Goal: Task Accomplishment & Management: Complete application form

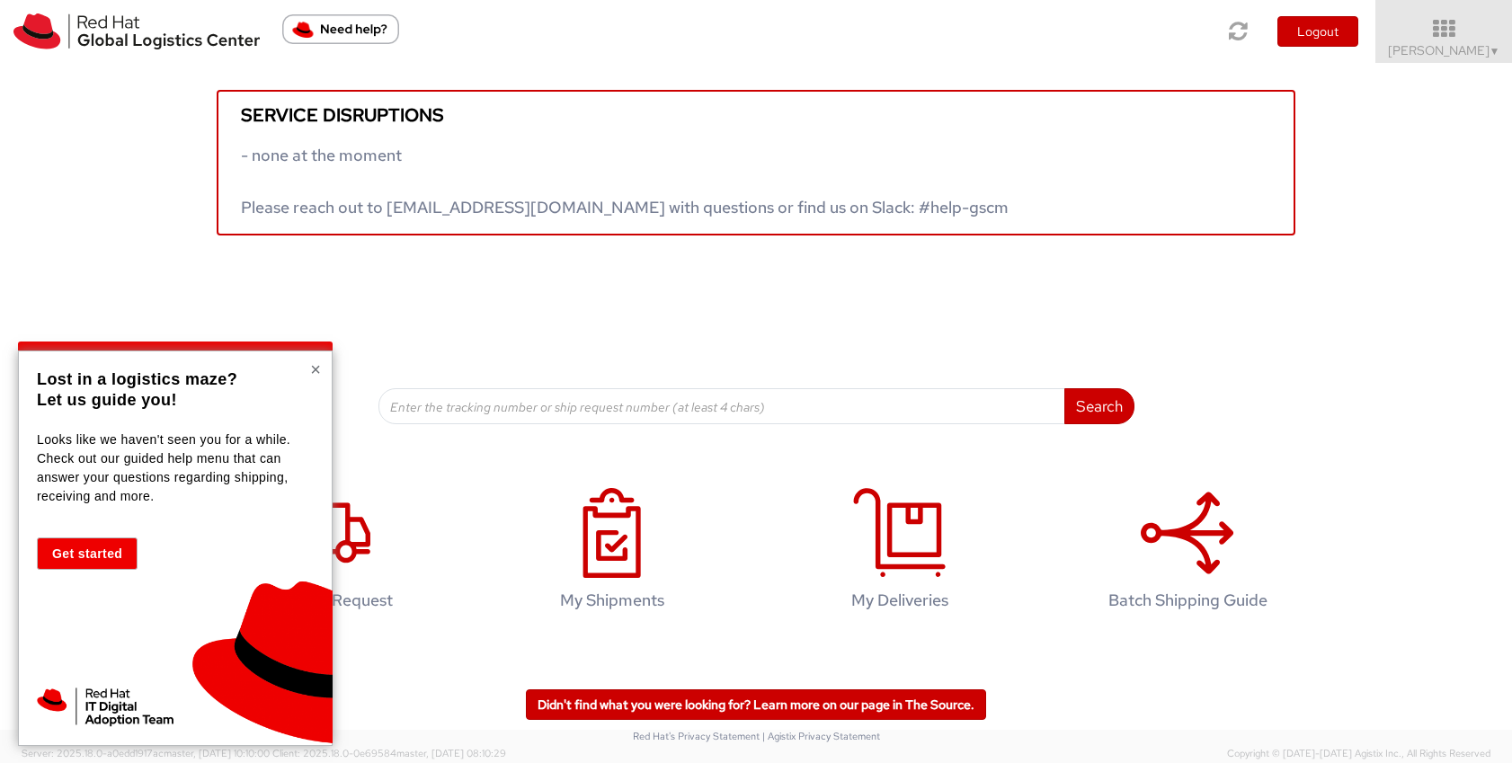
click at [316, 372] on button "×" at bounding box center [315, 370] width 11 height 18
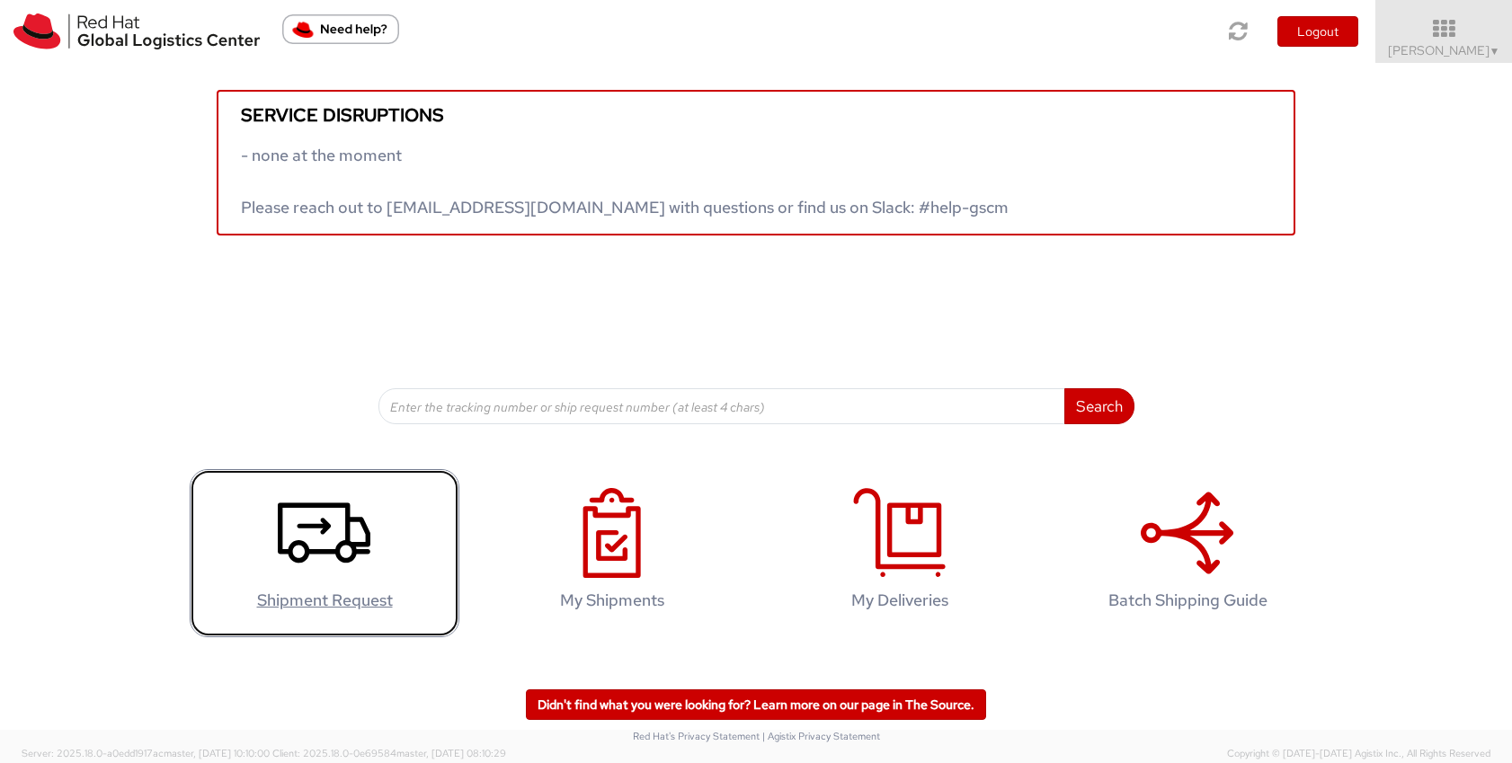
click at [334, 545] on icon at bounding box center [324, 533] width 93 height 90
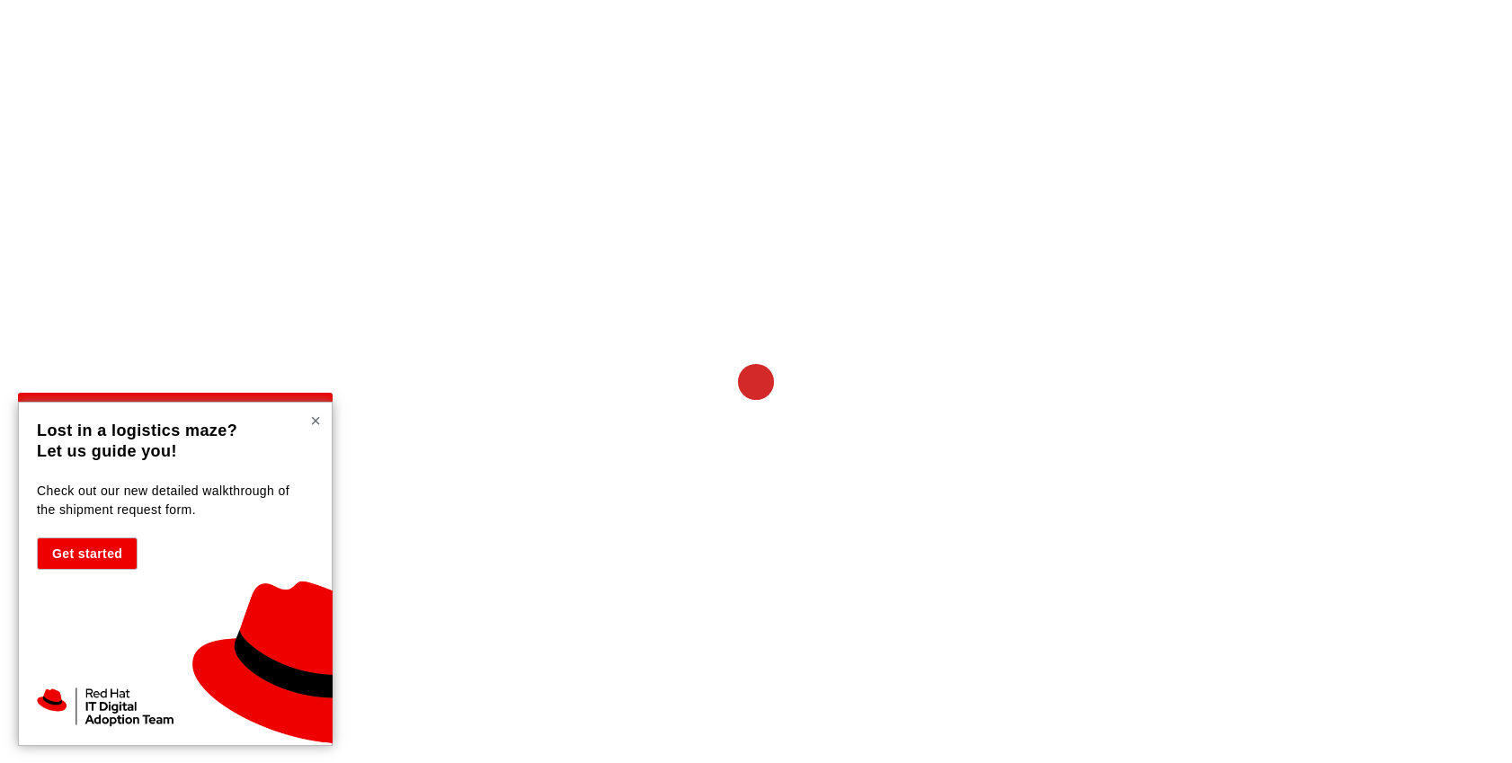
click at [315, 428] on button "×" at bounding box center [315, 421] width 11 height 18
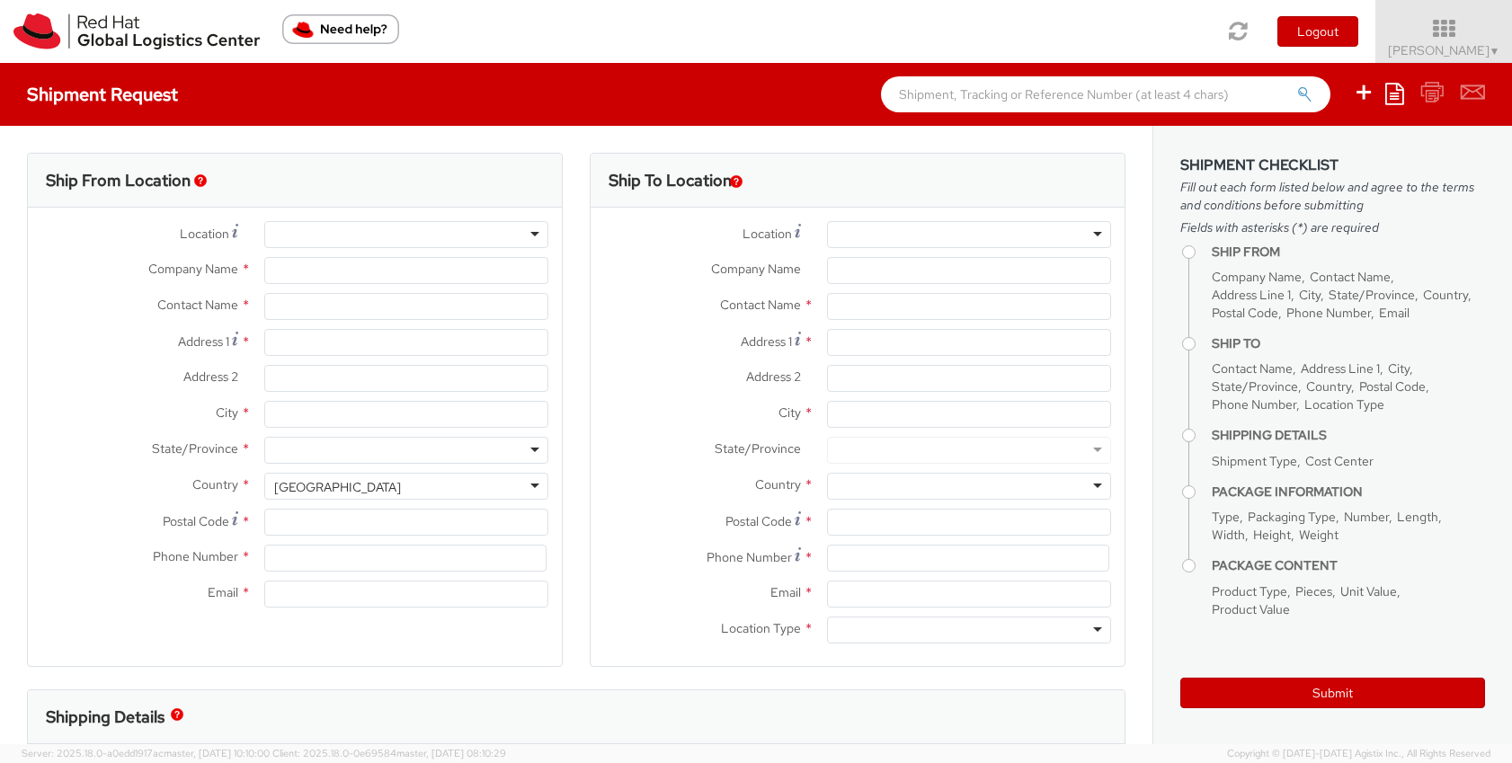
select select
select select "526"
type input "Red Hat Asia Pacific Pte Ltd"
type input "Kelly Chung"
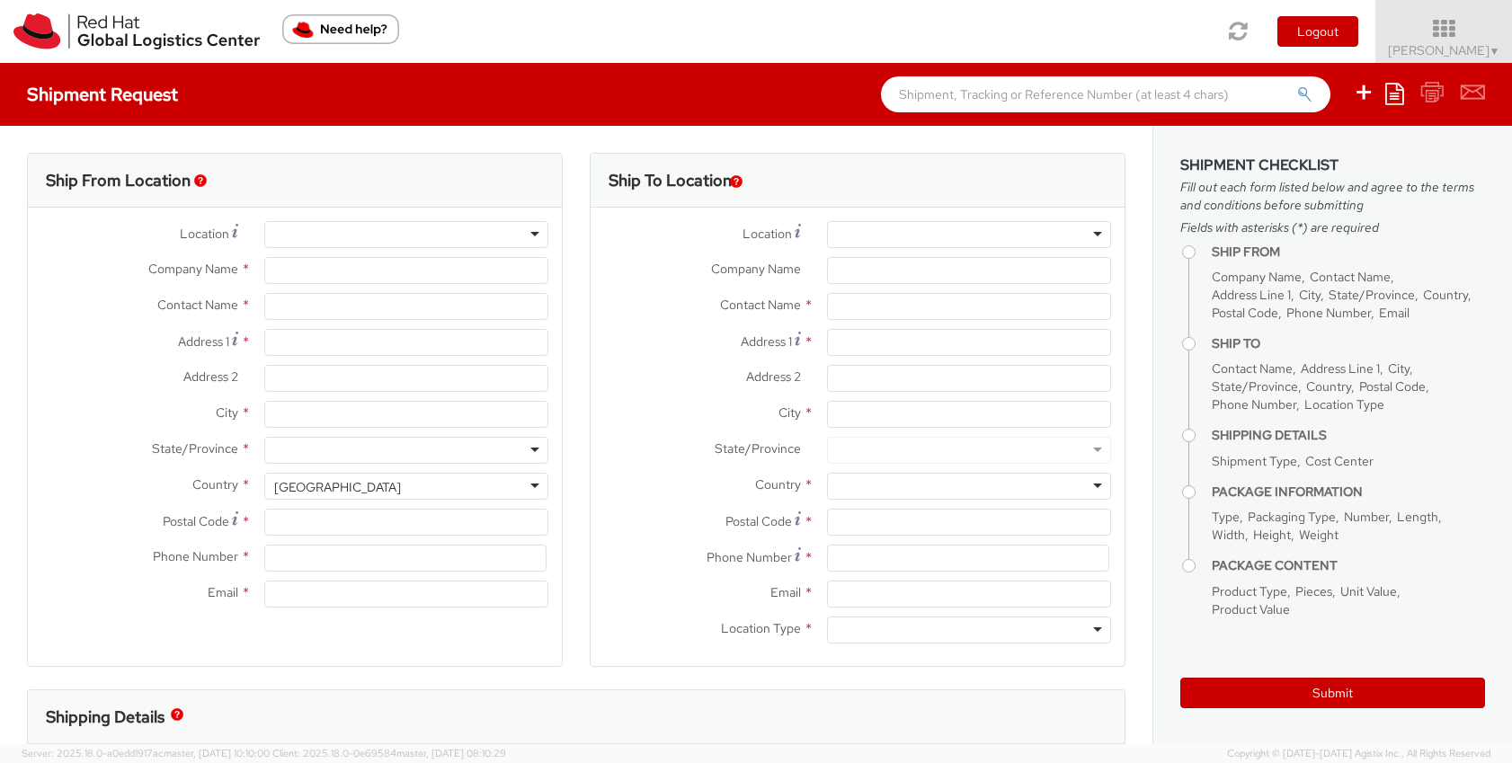
type input "88 Market Street, Level 45"
type input "CapitaSpring"
type input "SINGAPORE"
type input "048948"
type input "6568649868"
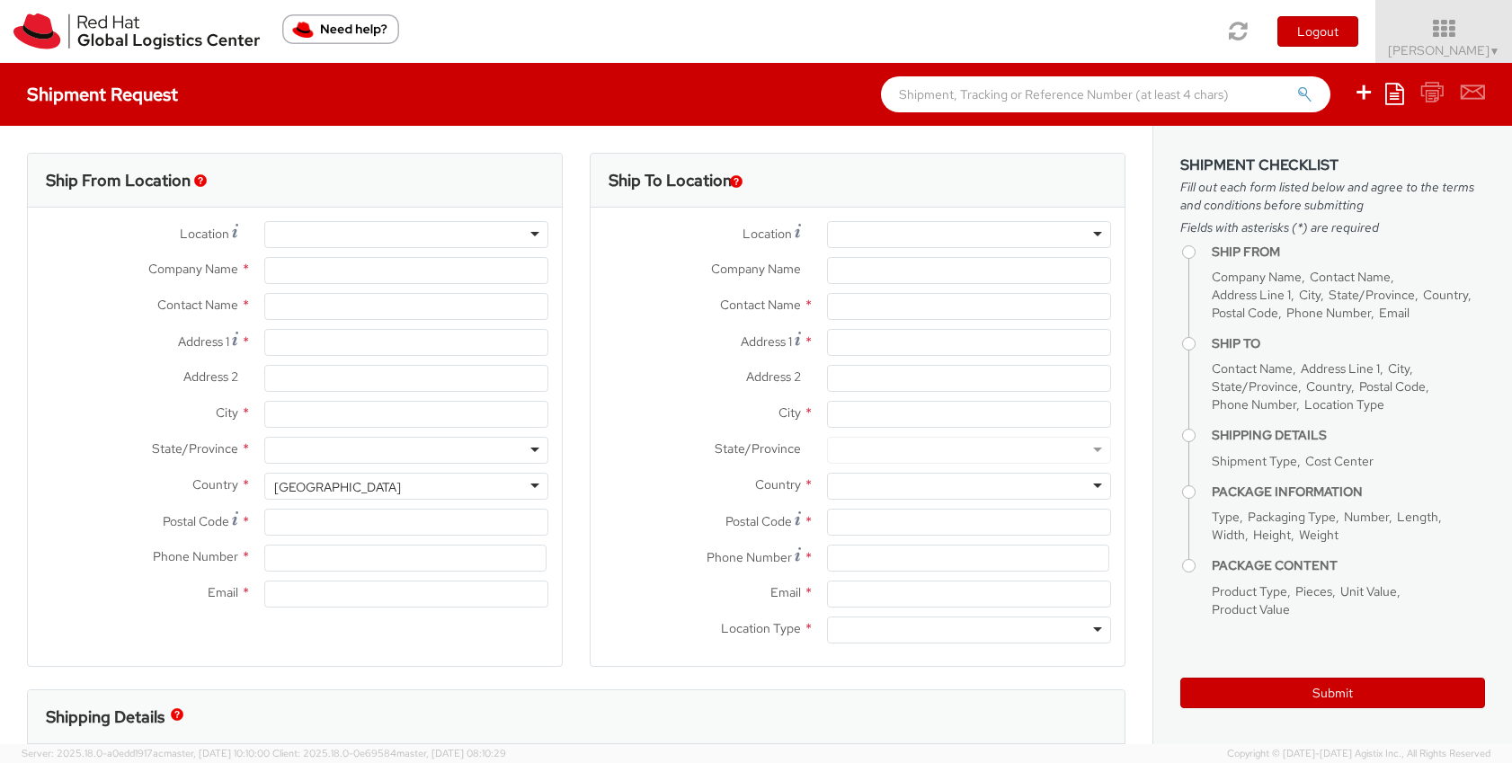
type input "kelchung@redhat.com"
select select "CM"
select select "KGS"
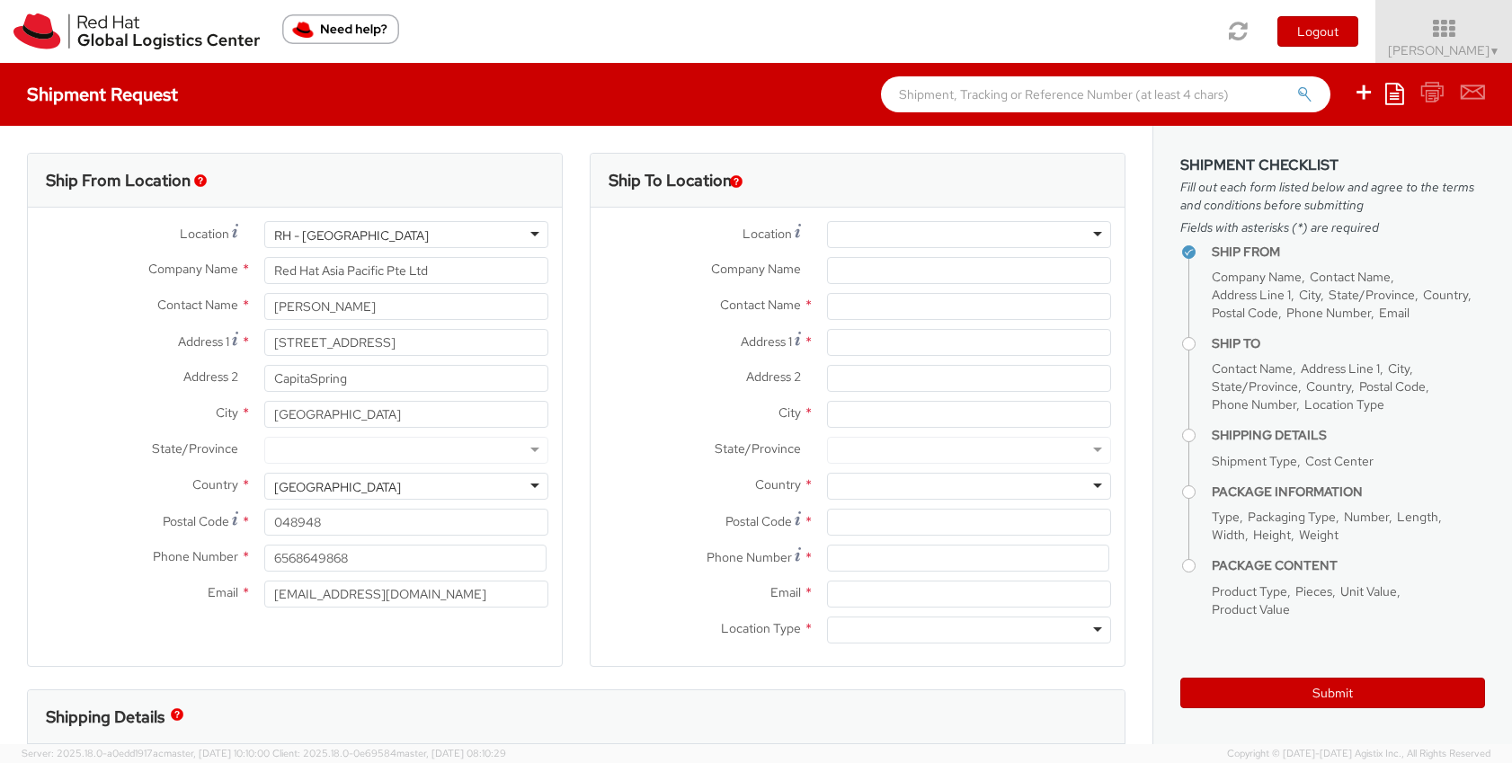
click at [988, 241] on div at bounding box center [969, 234] width 285 height 27
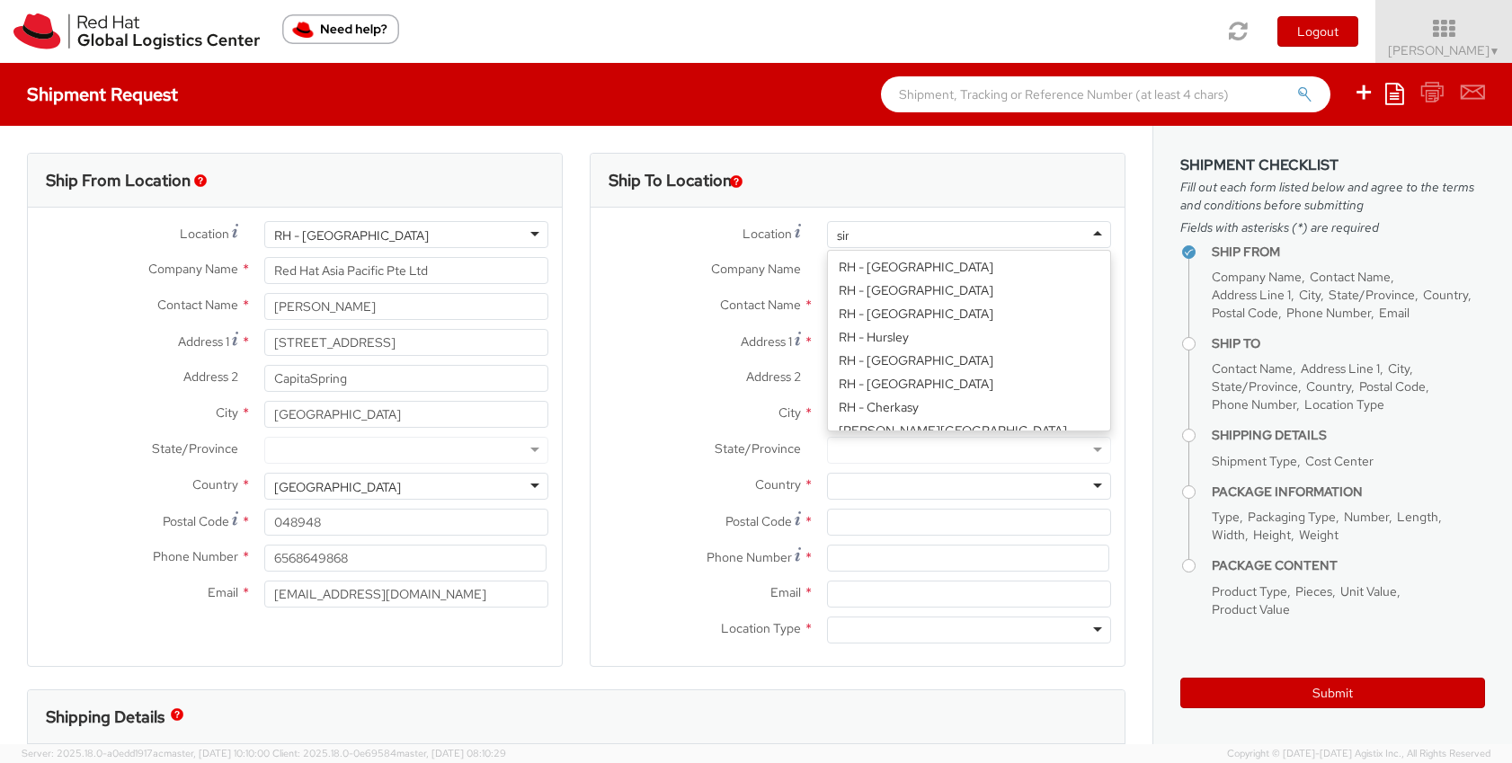
type input "sing"
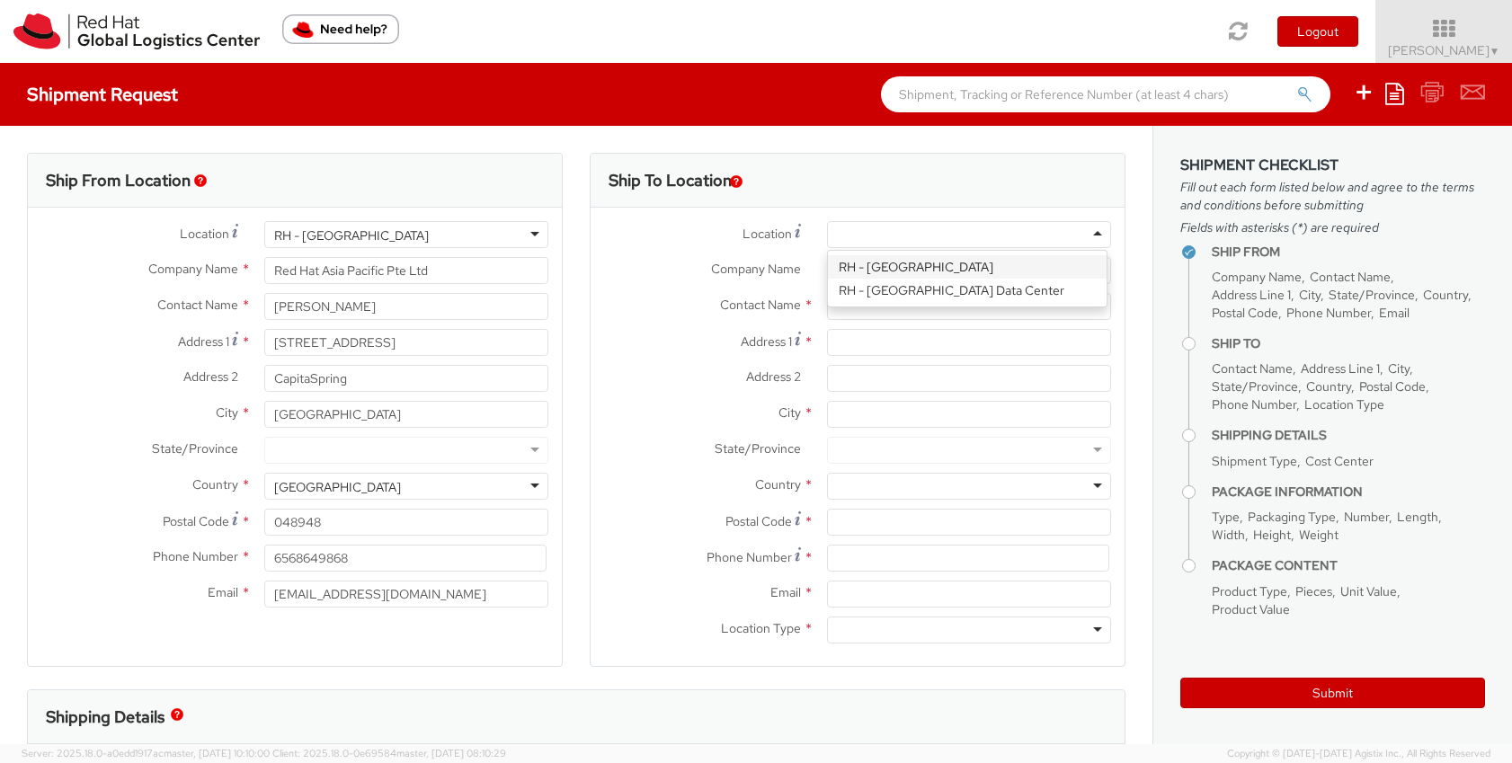
type input "Red Hat Asia Pacific Pte Ltd"
type input "88 Market Street, Level 45"
type input "CapitaSpring"
type input "SINGAPORE"
type input "048948"
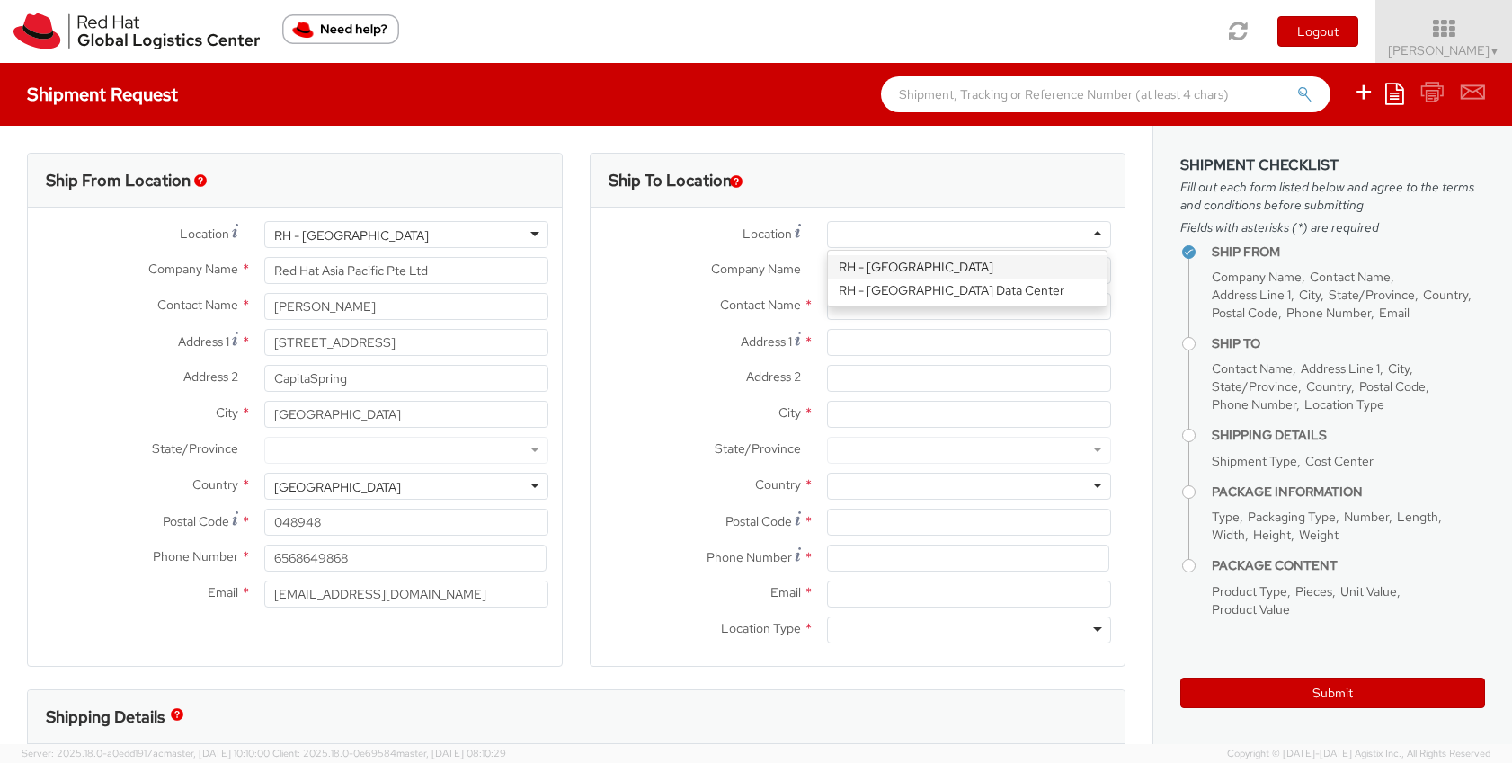
type input "65 6490 4200"
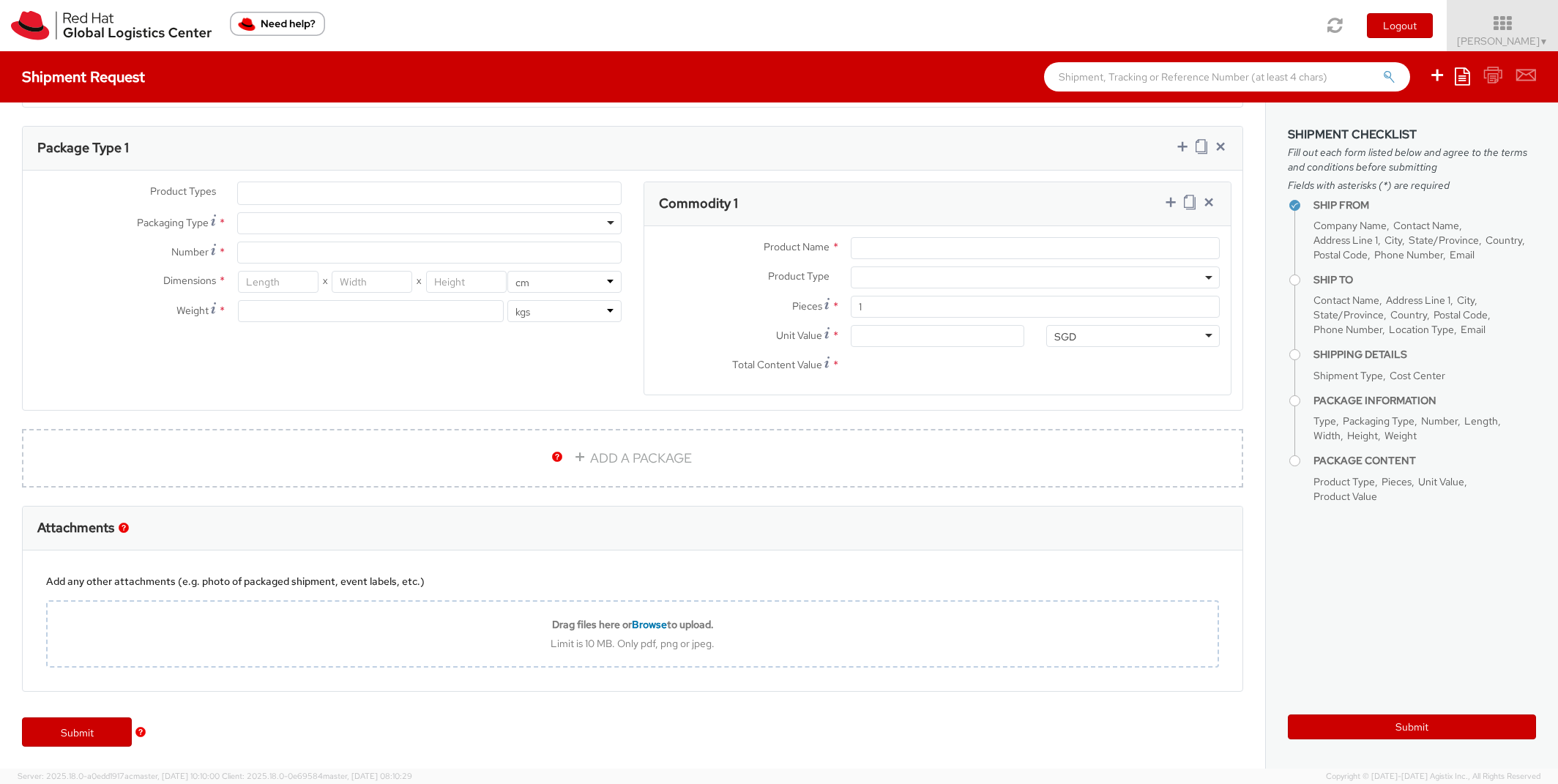
scroll to position [677, 0]
